Goal: Task Accomplishment & Management: Manage account settings

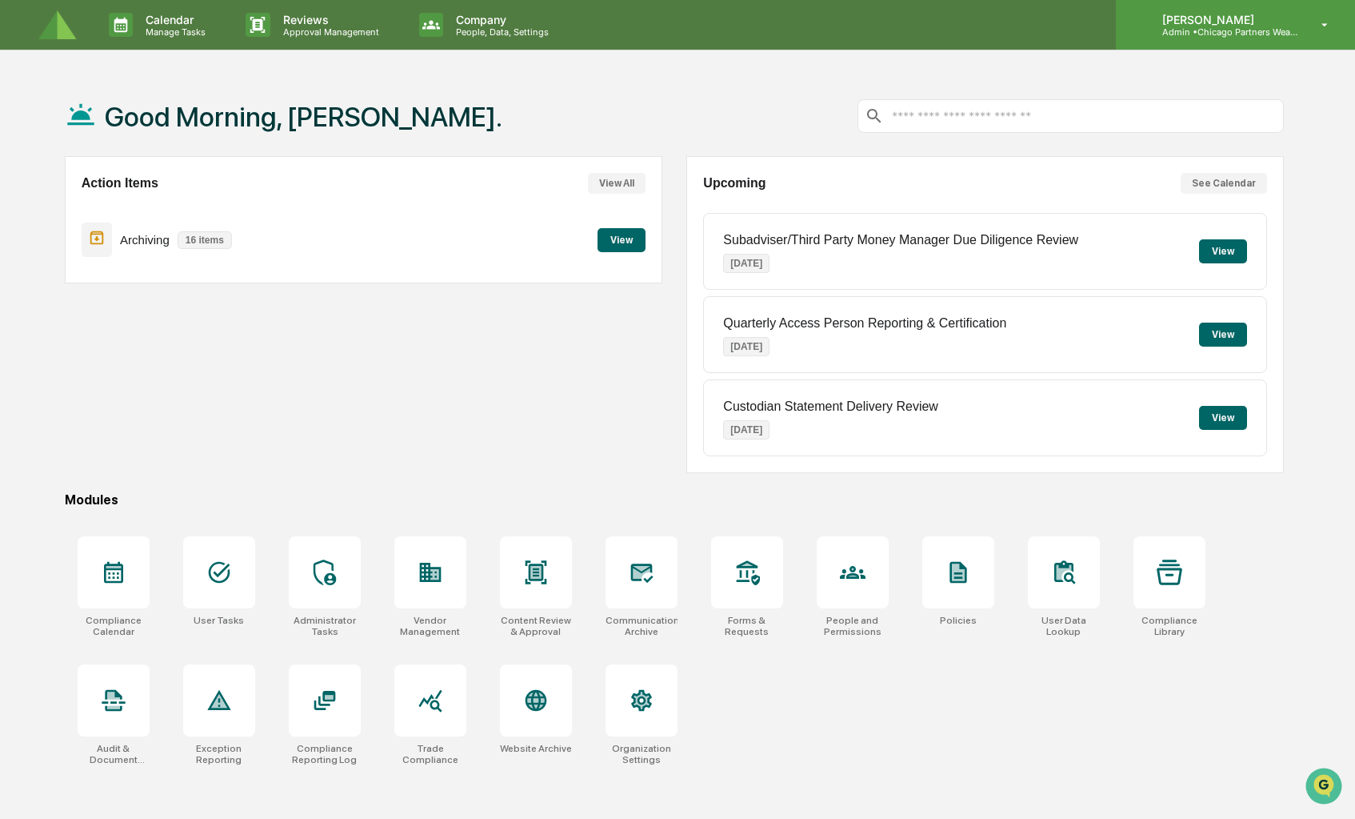
click at [1259, 34] on p "Admin • Chicago Partners Wealth Advisors" at bounding box center [1224, 31] width 149 height 11
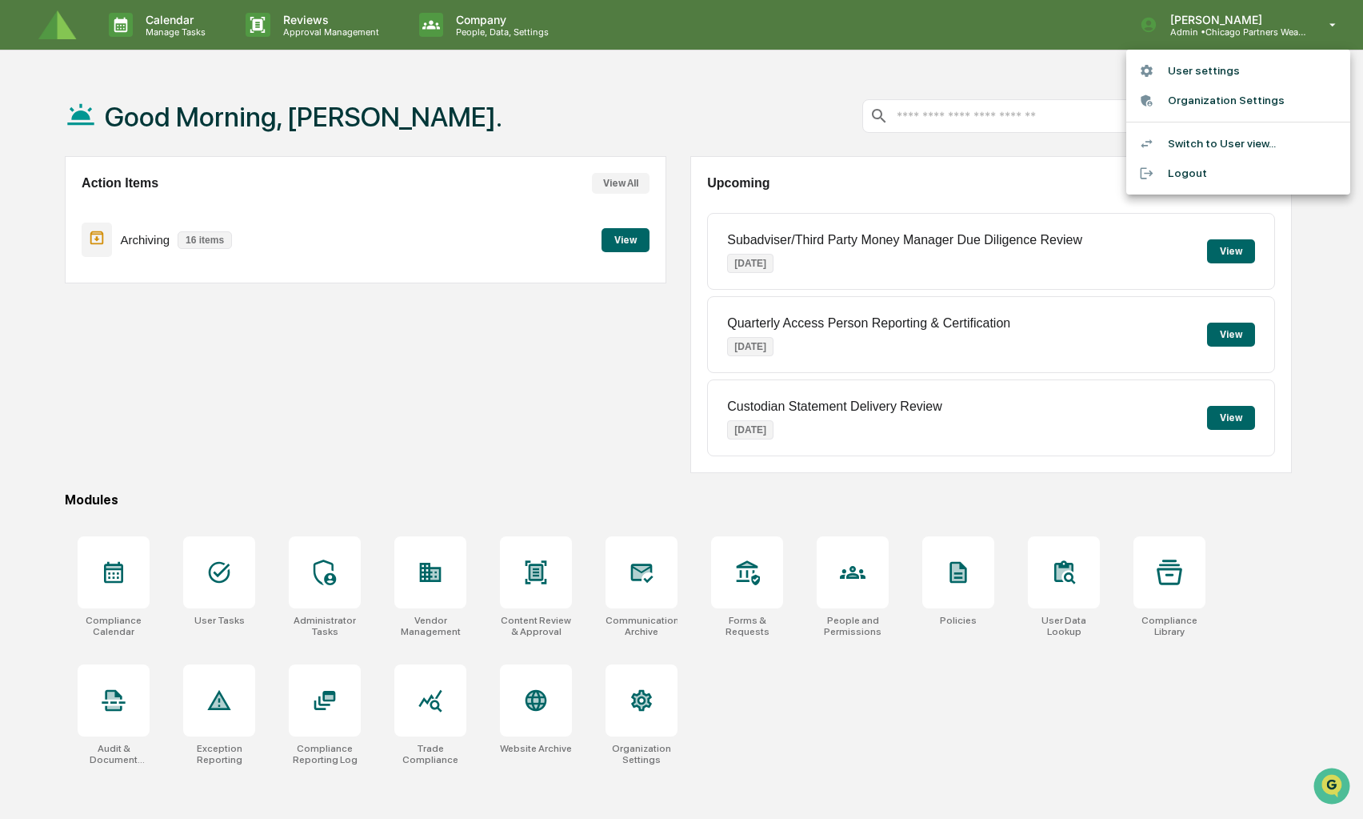
click at [406, 434] on div at bounding box center [681, 409] width 1363 height 819
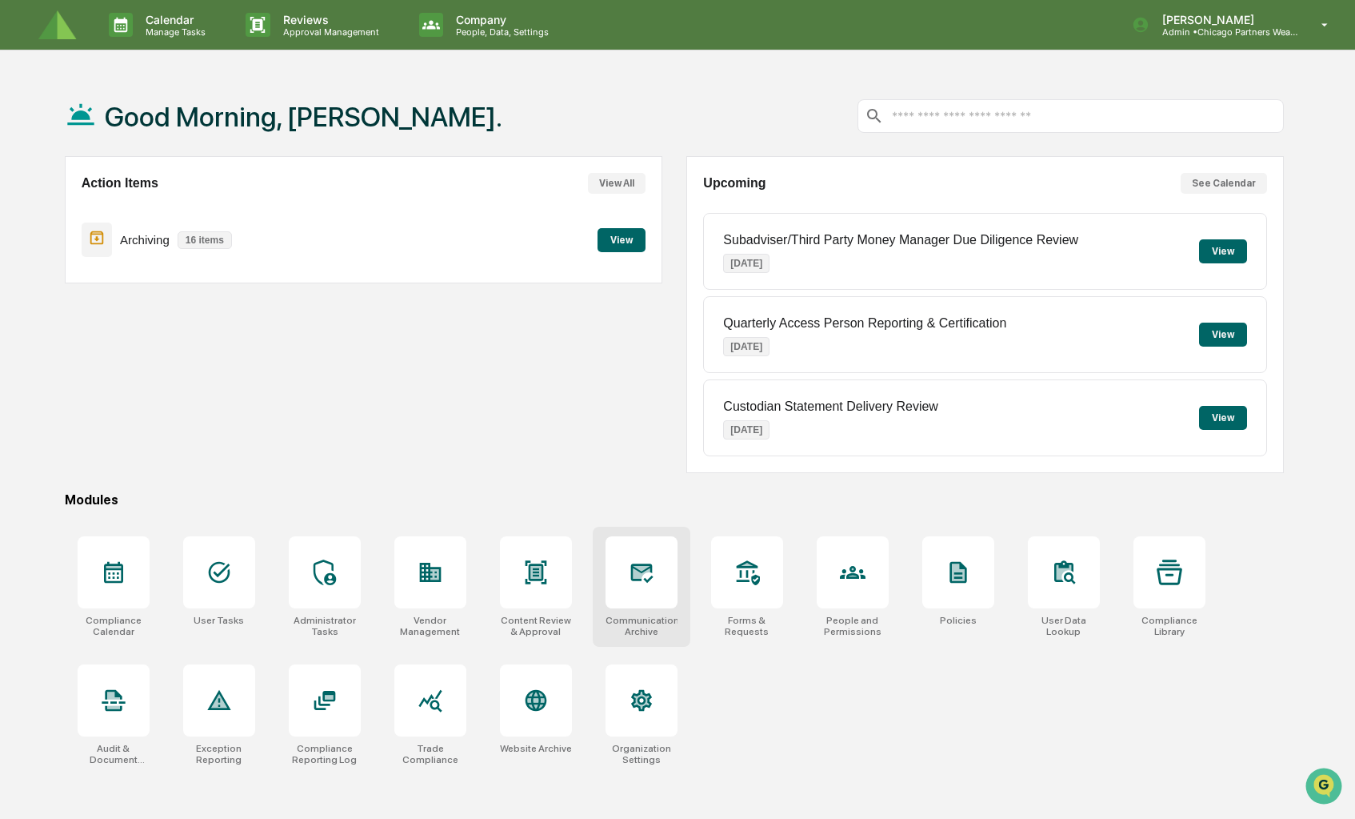
click at [633, 553] on div at bounding box center [642, 572] width 72 height 72
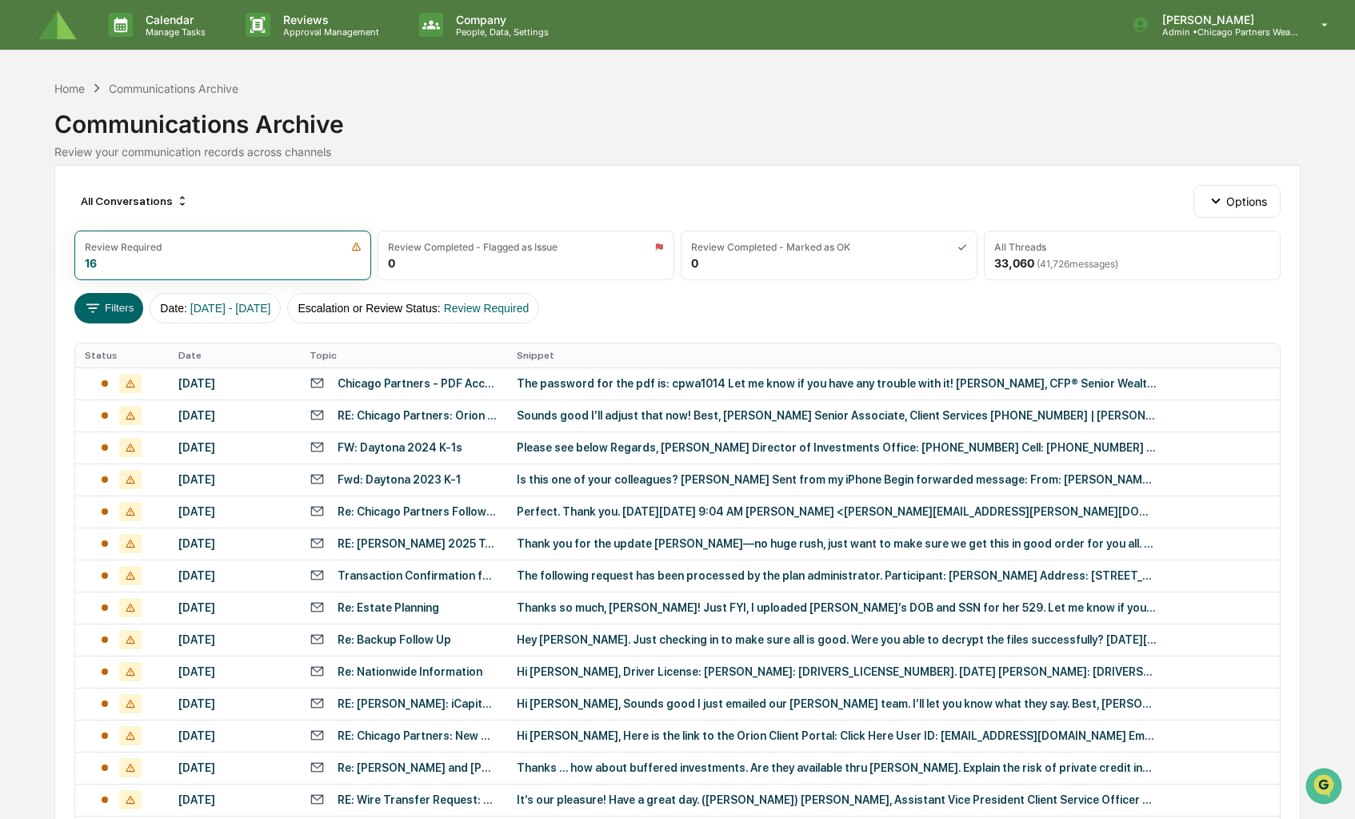
click at [34, 306] on div "Calendar Manage Tasks Reviews Approval Management Company People, Data, Setting…" at bounding box center [677, 485] width 1355 height 971
click at [130, 312] on button "Filters" at bounding box center [109, 308] width 70 height 30
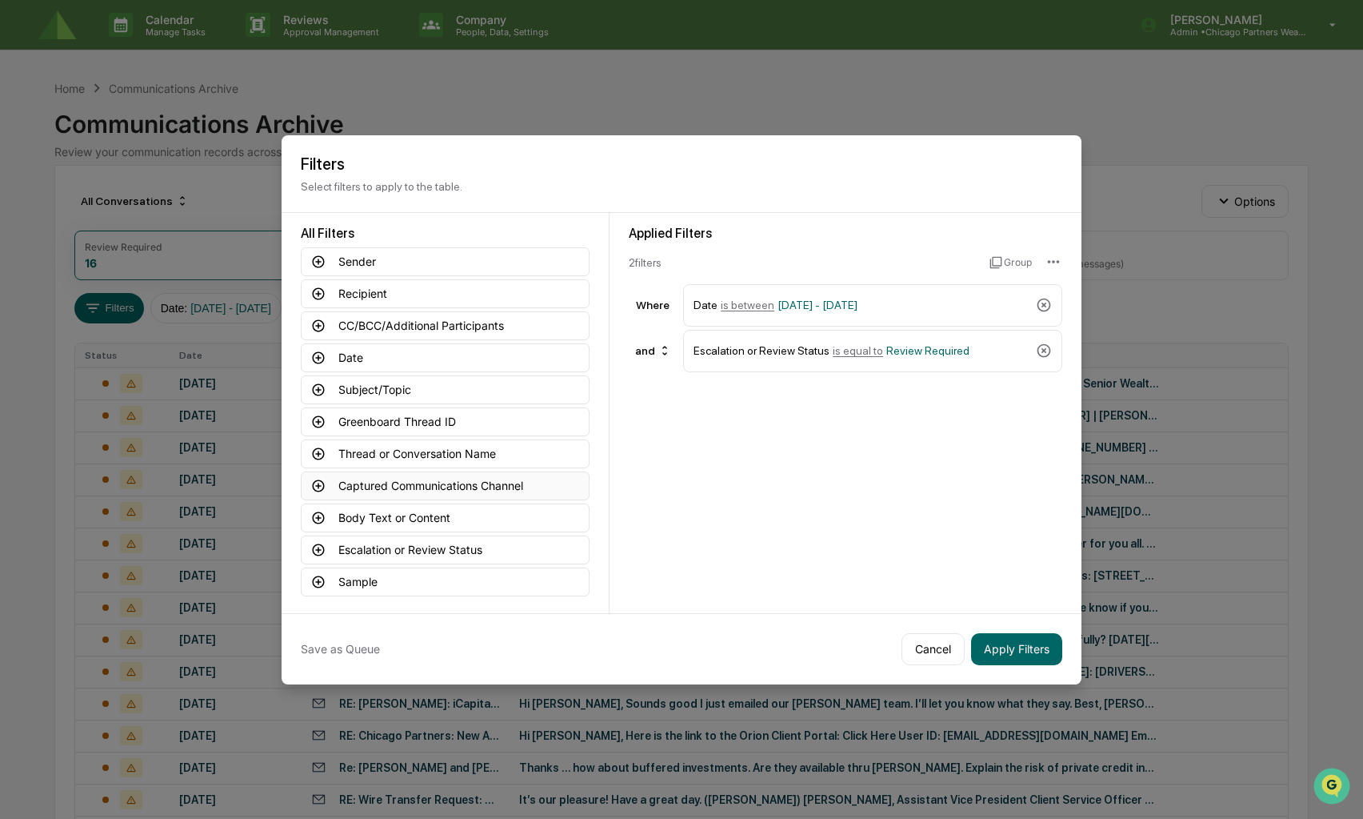
click at [506, 484] on button "Captured Communications Channel" at bounding box center [445, 485] width 289 height 29
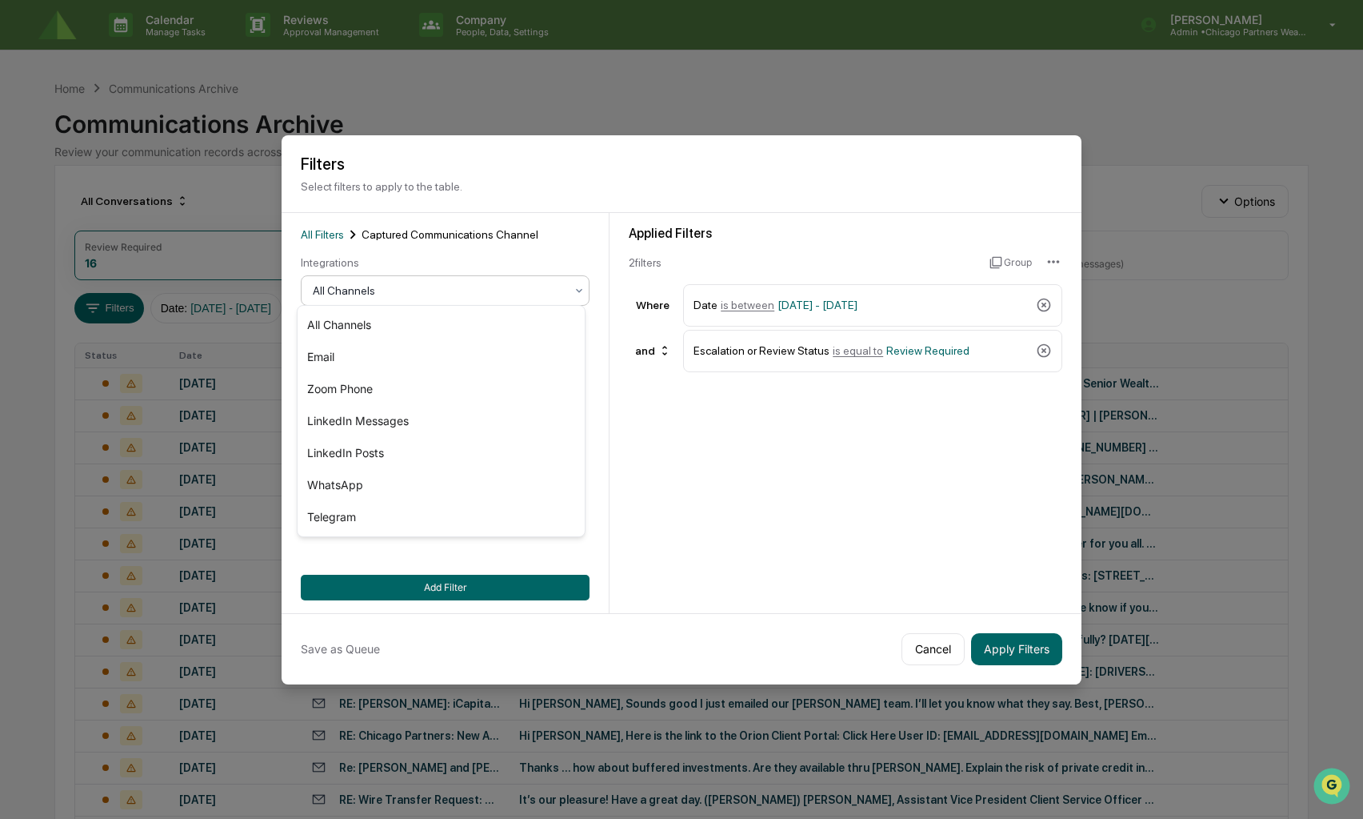
click at [426, 290] on div at bounding box center [439, 290] width 252 height 16
click at [387, 386] on div "Zoom Phone" at bounding box center [441, 389] width 287 height 32
click at [409, 294] on div "Zoom Phone" at bounding box center [439, 290] width 268 height 22
click at [785, 503] on div "Applied Filters 2 filter s Group Where Date is between [DATE] - [DATE] and Esca…" at bounding box center [846, 413] width 472 height 400
click at [1000, 647] on button "Apply Filters" at bounding box center [1016, 649] width 91 height 32
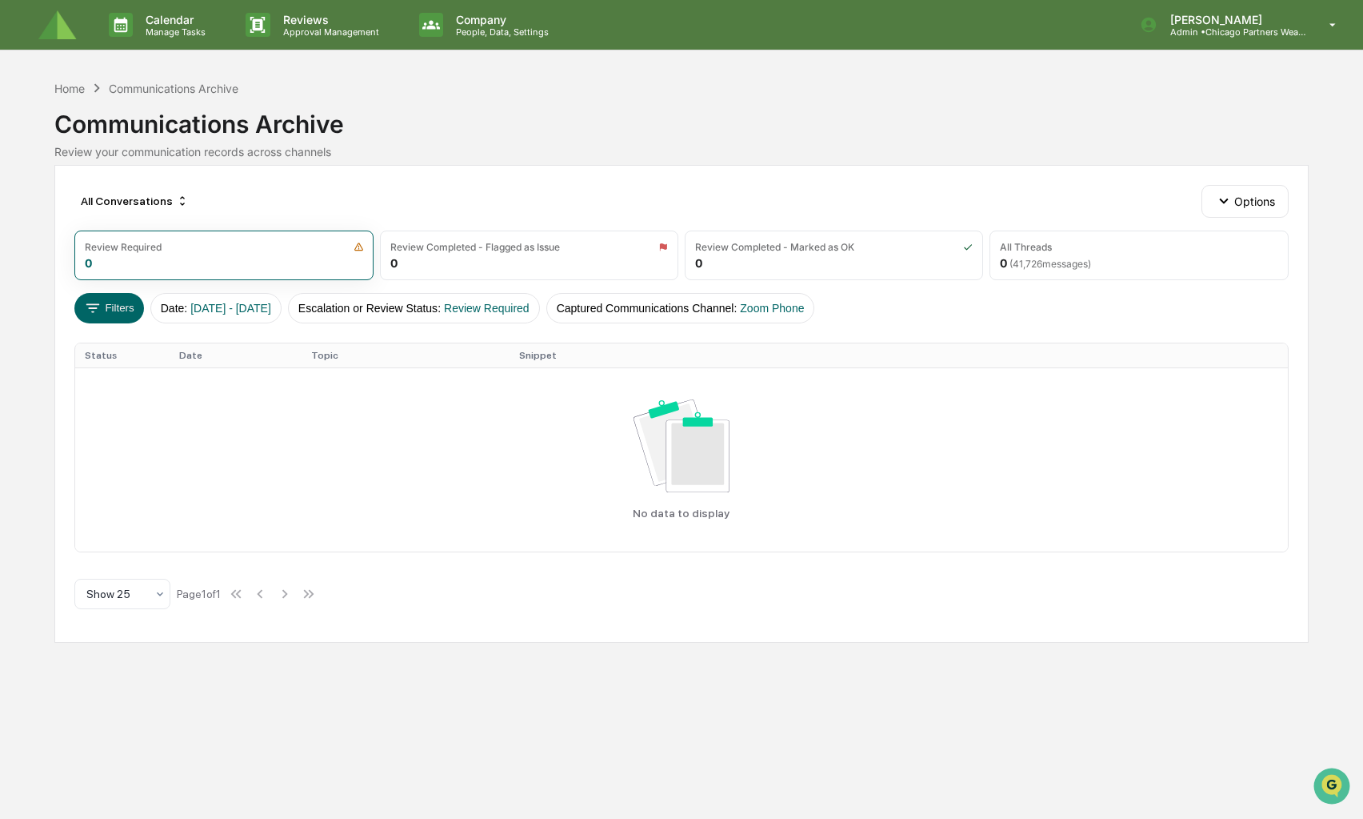
click at [462, 187] on div "All Conversations Options" at bounding box center [681, 201] width 1215 height 32
click at [544, 145] on div "Review your communication records across channels" at bounding box center [681, 152] width 1255 height 14
click at [451, 35] on p "People, Data, Settings" at bounding box center [500, 31] width 114 height 11
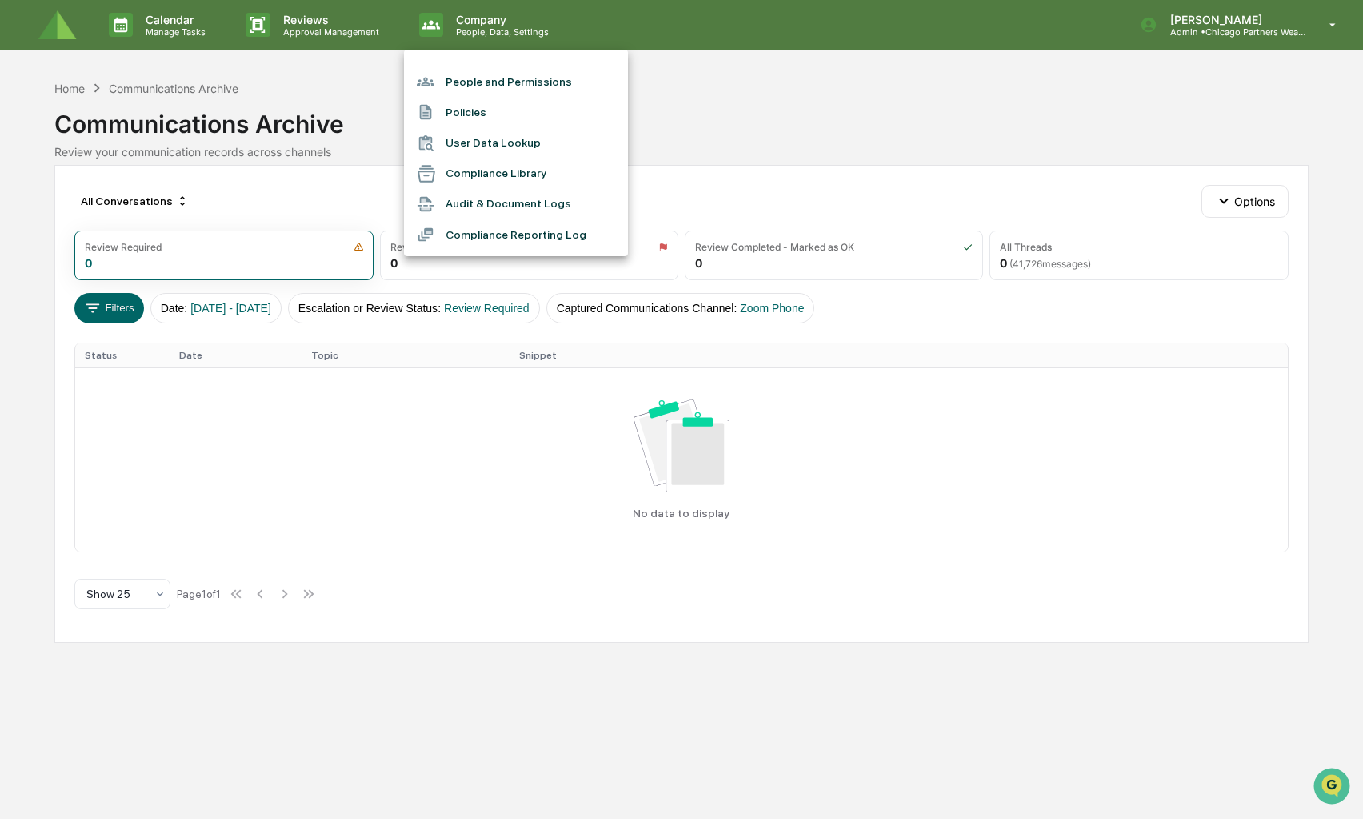
click at [273, 118] on div at bounding box center [681, 409] width 1363 height 819
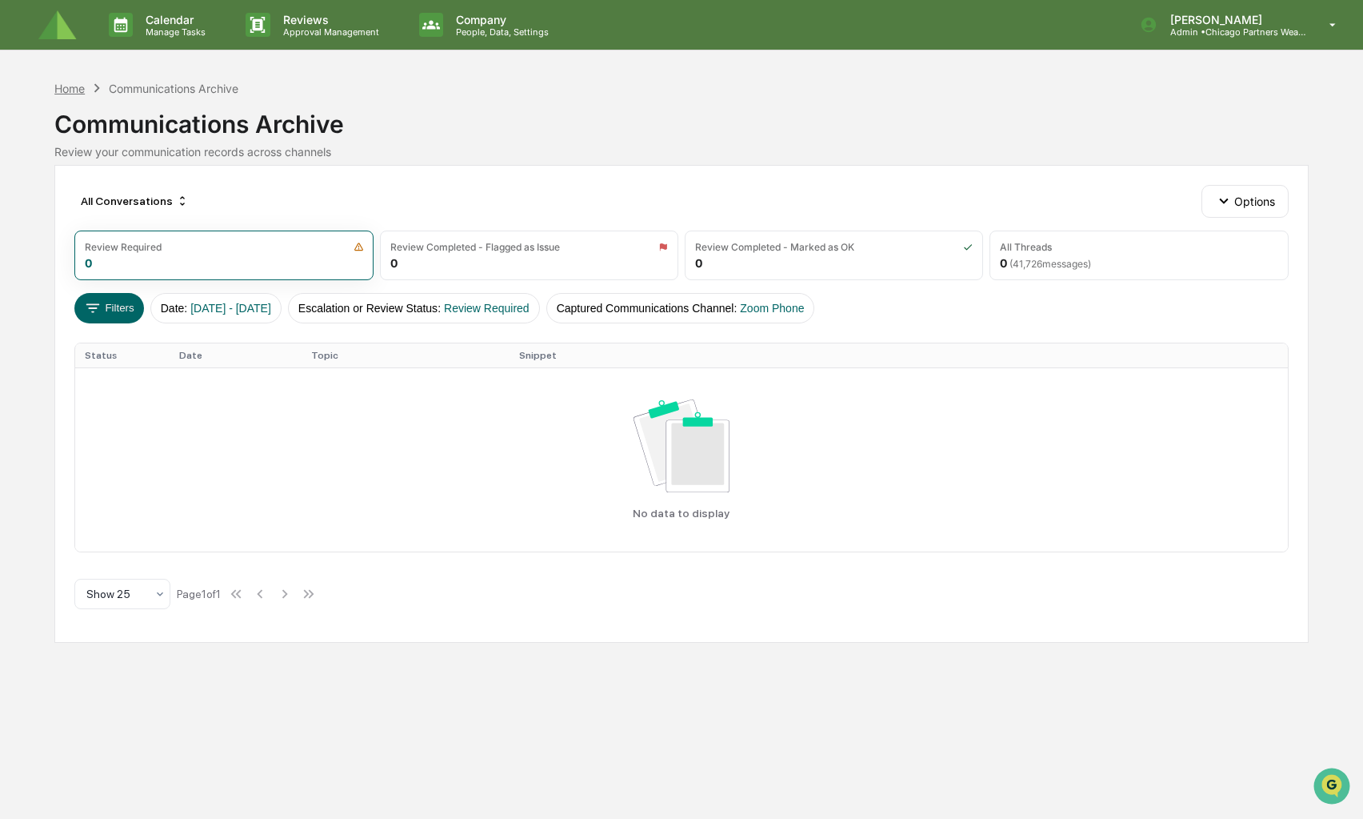
click at [66, 88] on div "Home" at bounding box center [69, 89] width 30 height 14
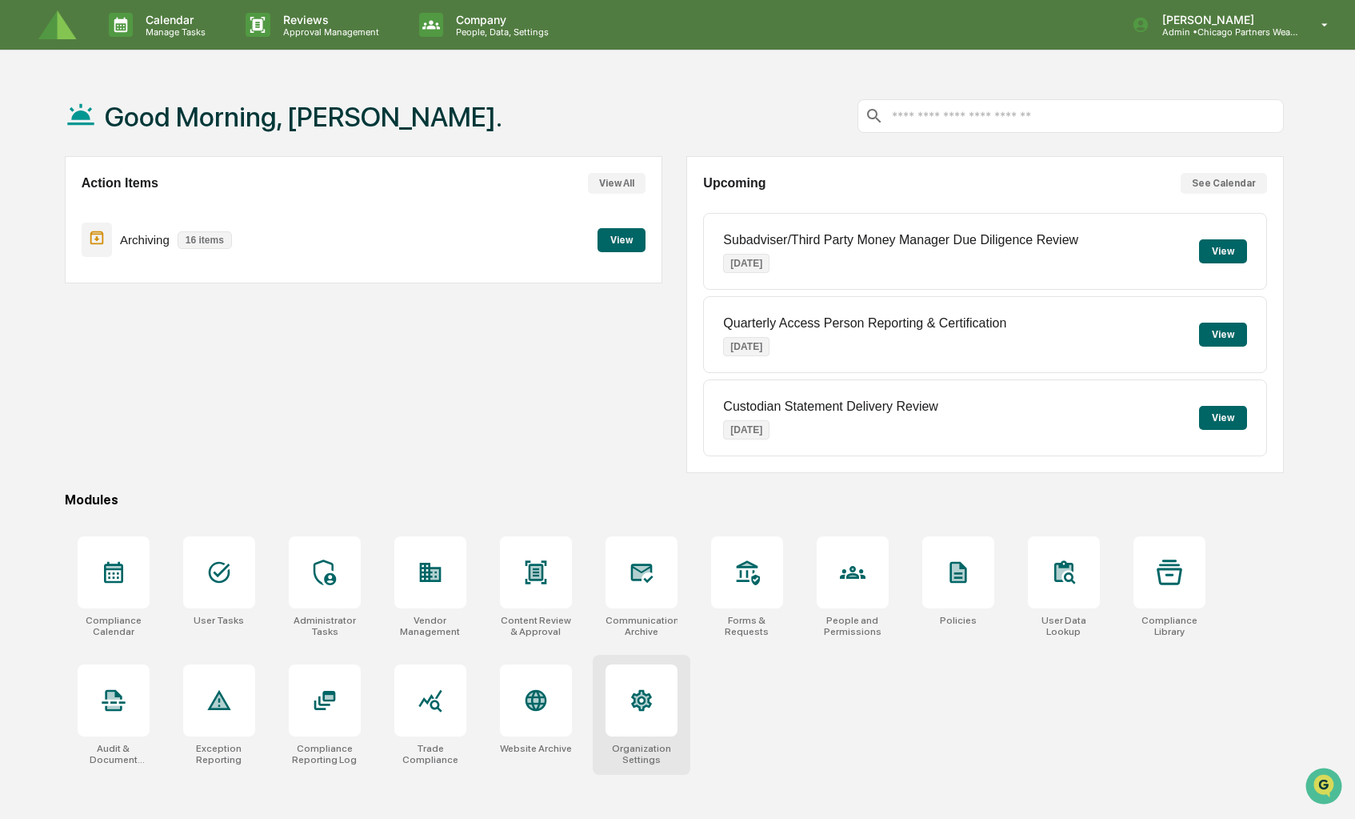
click at [627, 733] on div at bounding box center [642, 700] width 72 height 72
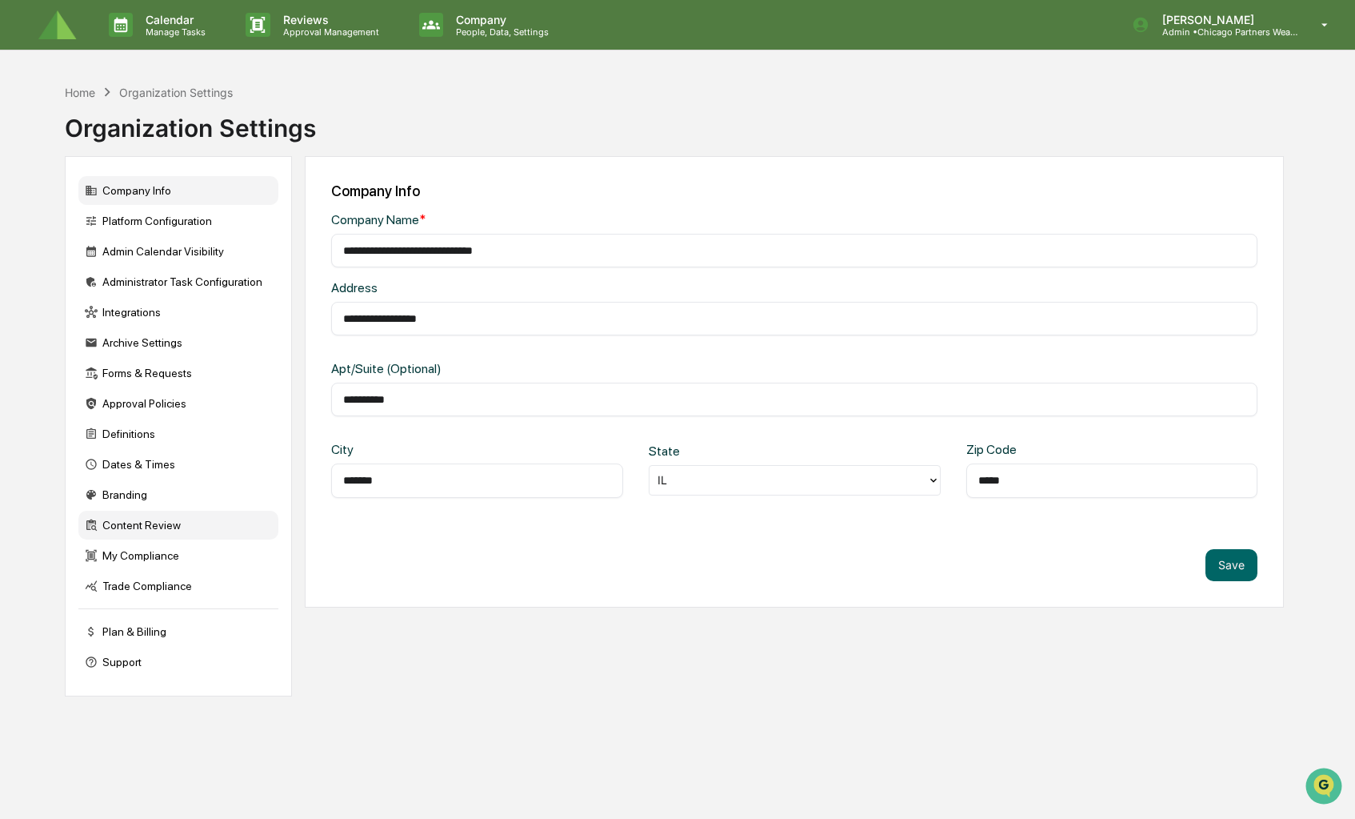
click at [159, 529] on div "Content Review" at bounding box center [178, 525] width 200 height 29
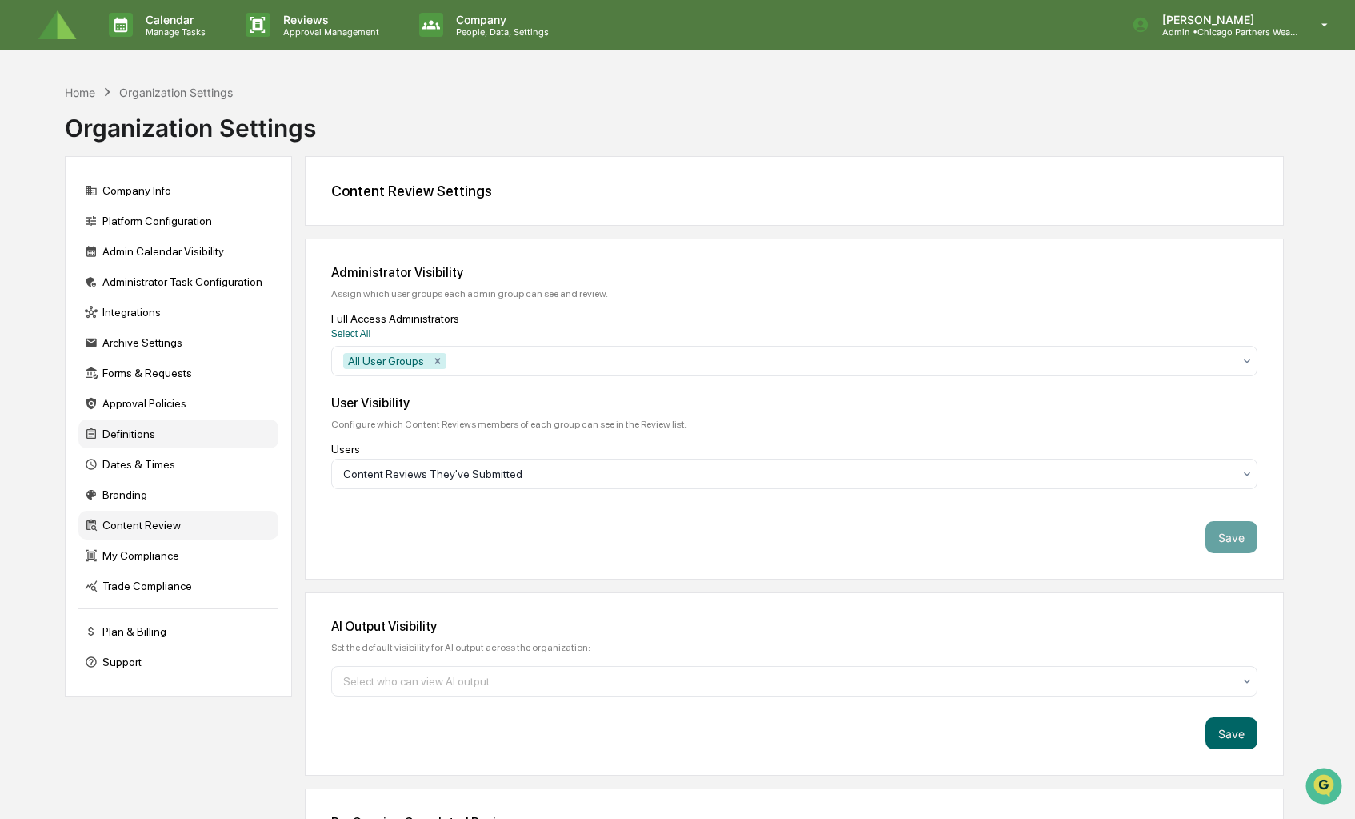
click at [150, 433] on div "Definitions" at bounding box center [178, 433] width 200 height 29
